Goal: Register for event/course

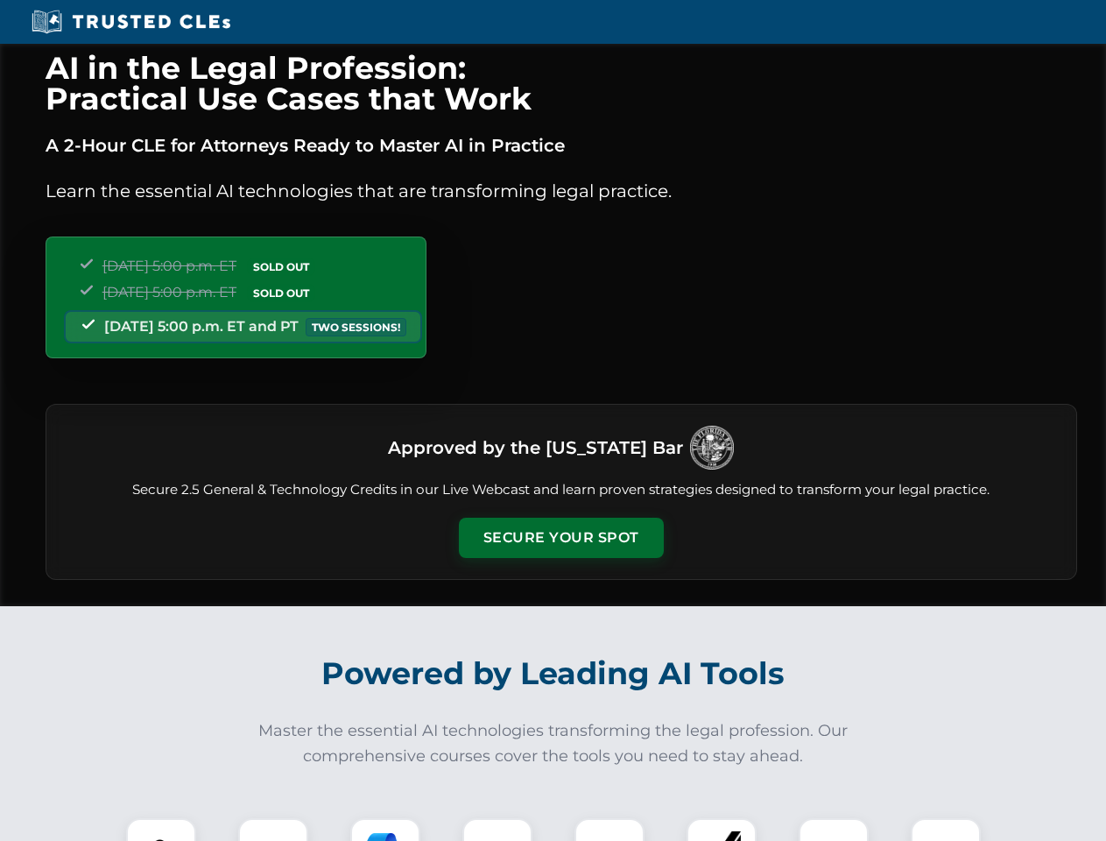
click at [561, 538] on button "Secure Your Spot" at bounding box center [561, 538] width 205 height 40
click at [161, 830] on img at bounding box center [161, 853] width 51 height 51
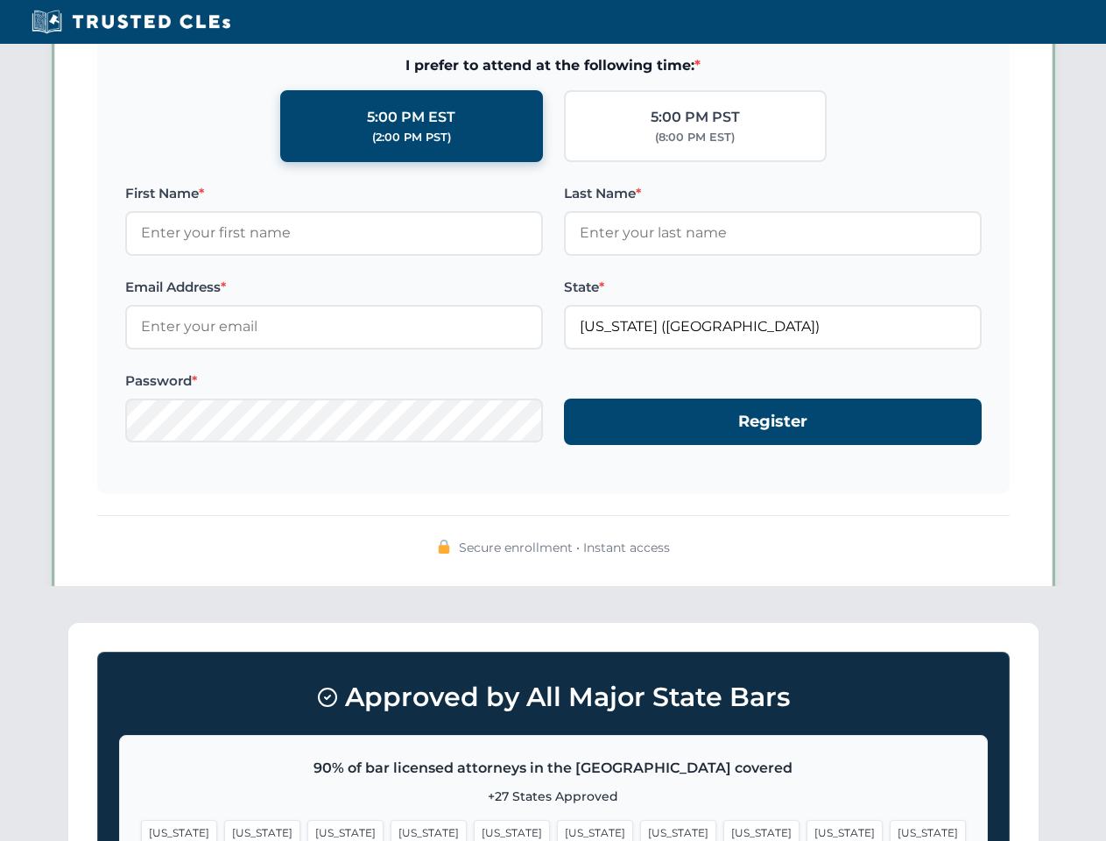
click at [640, 830] on span "[US_STATE]" at bounding box center [678, 832] width 76 height 25
click at [807, 830] on span "[US_STATE]" at bounding box center [845, 832] width 76 height 25
